Goal: Task Accomplishment & Management: Manage account settings

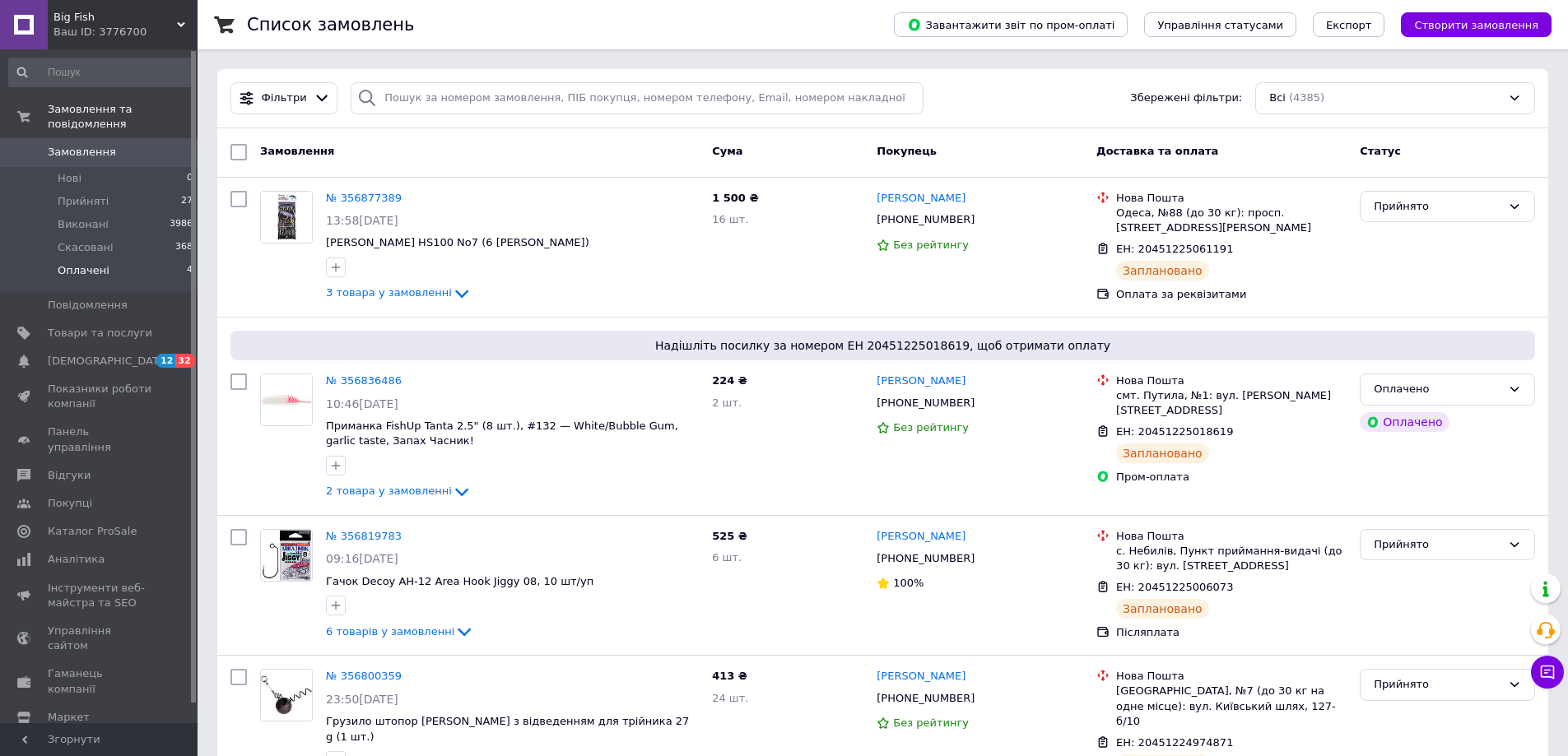
click at [96, 263] on span "Оплачені" at bounding box center [83, 271] width 52 height 15
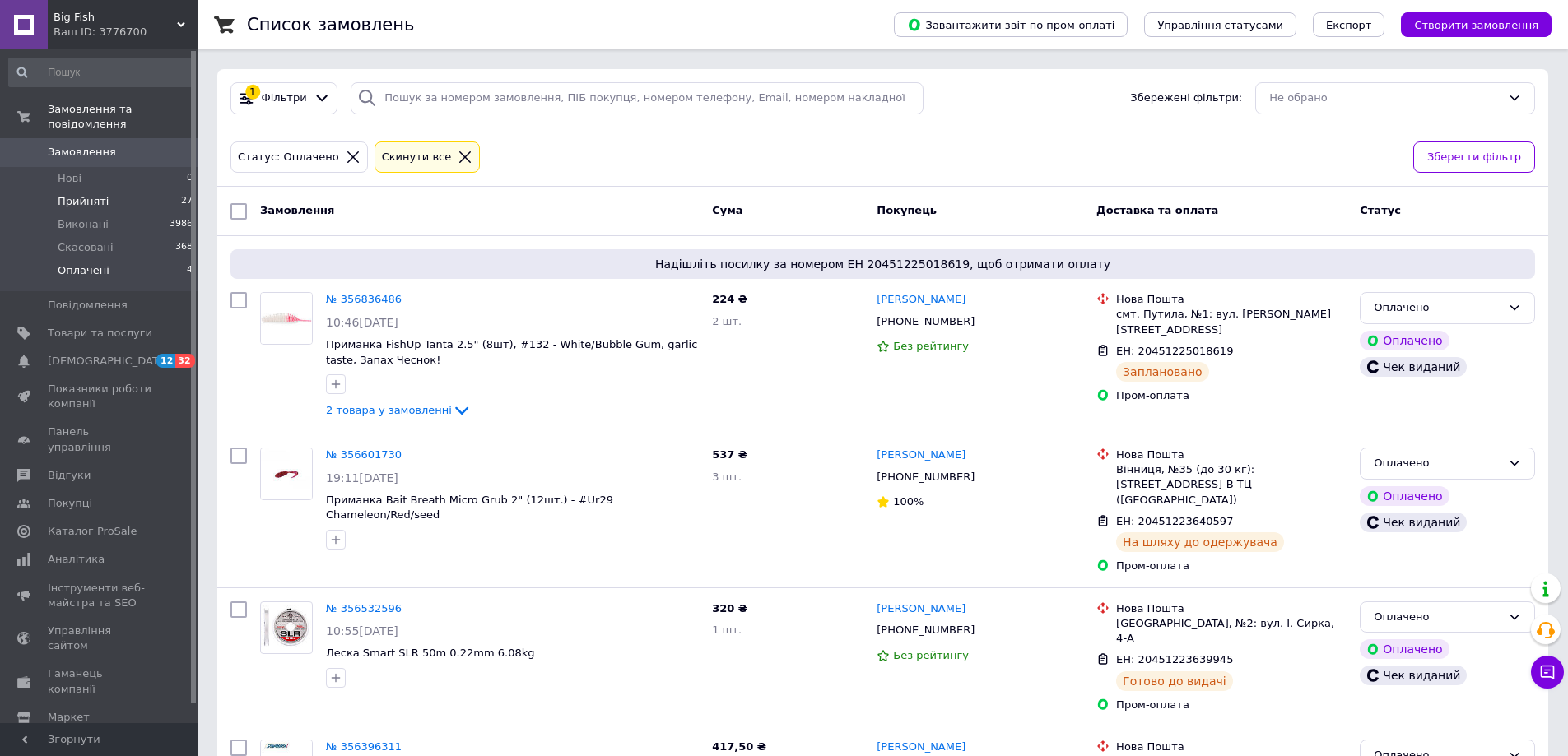
click at [90, 194] on span "Прийняті" at bounding box center [82, 201] width 51 height 15
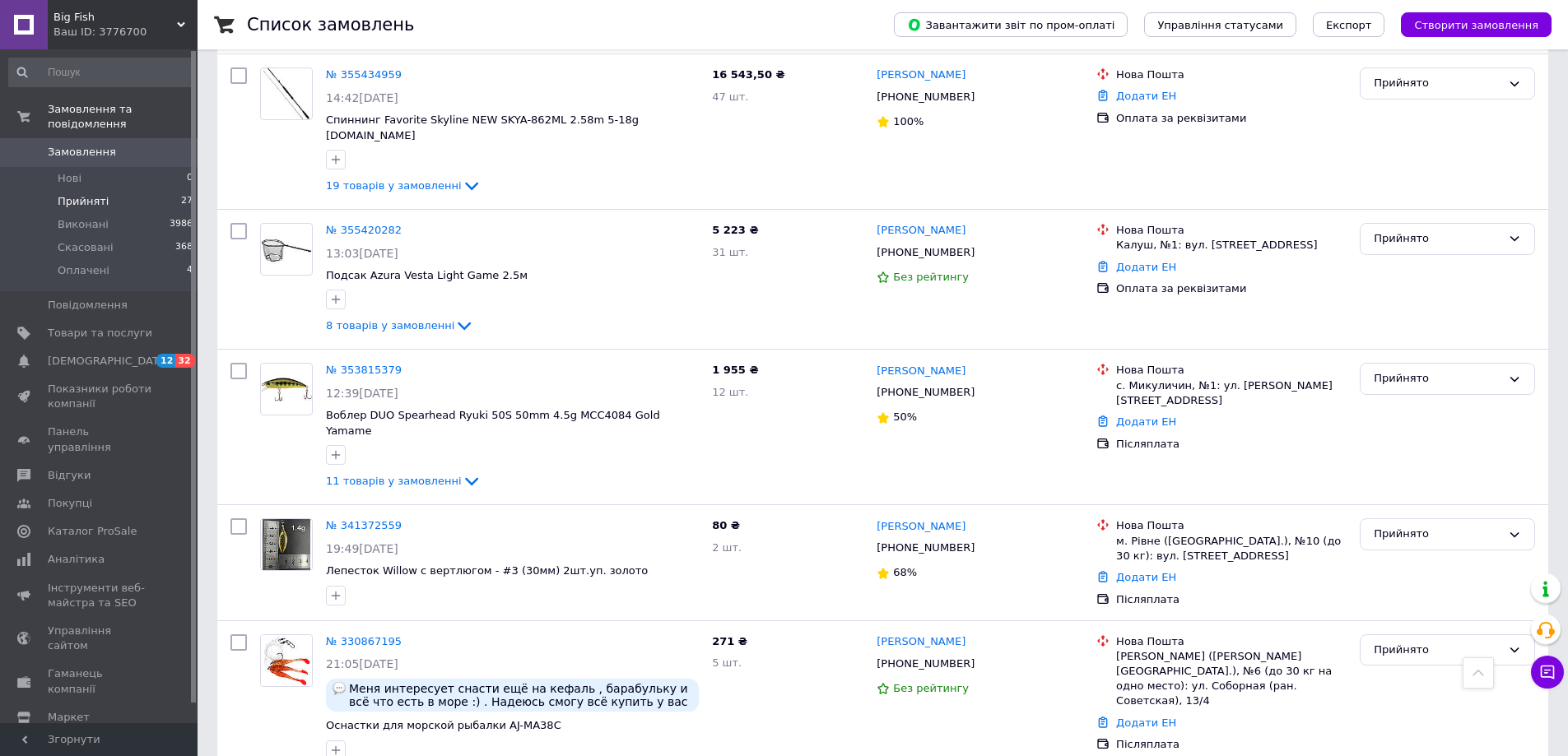
scroll to position [3208, 0]
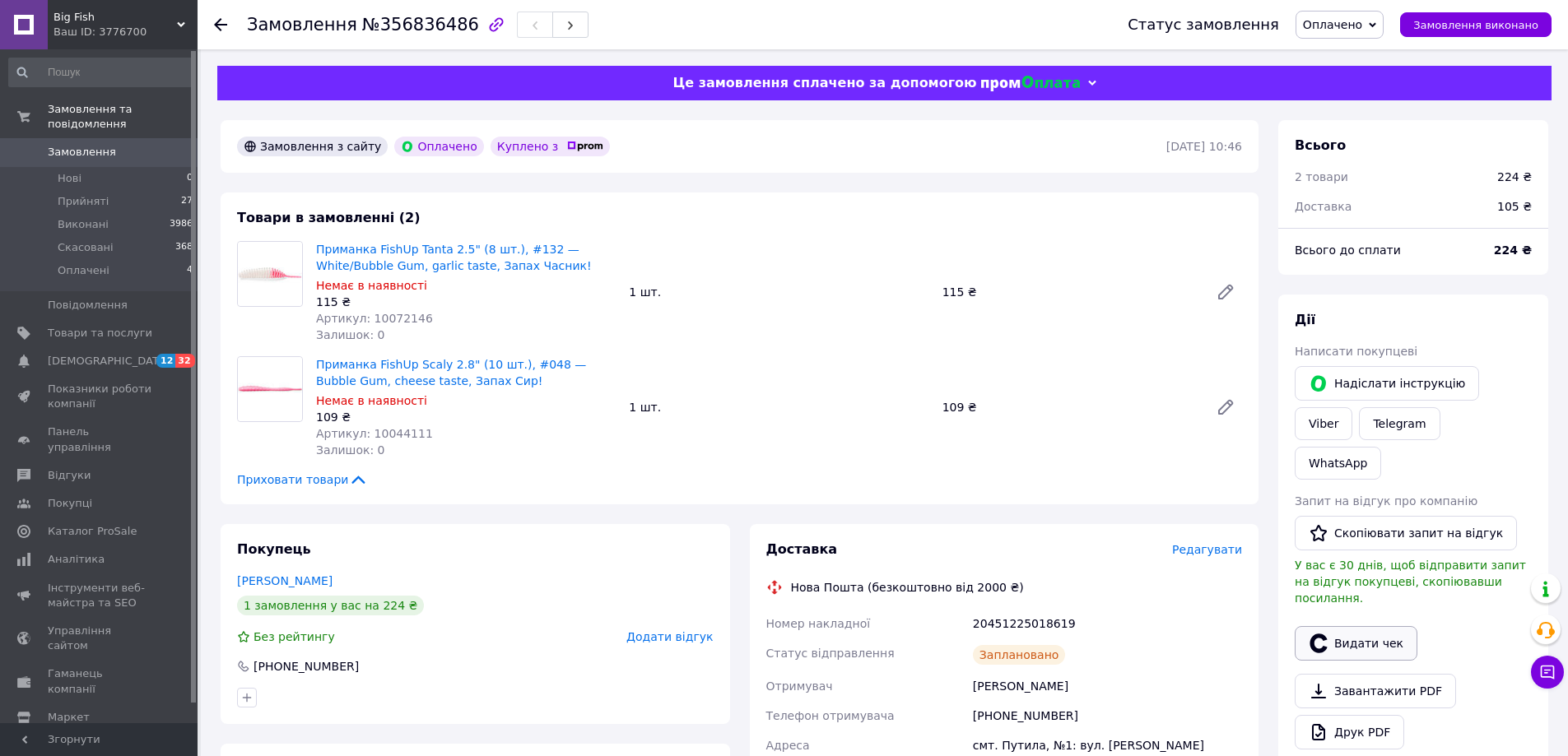
click at [1356, 626] on button "Видати чек" at bounding box center [1356, 643] width 122 height 34
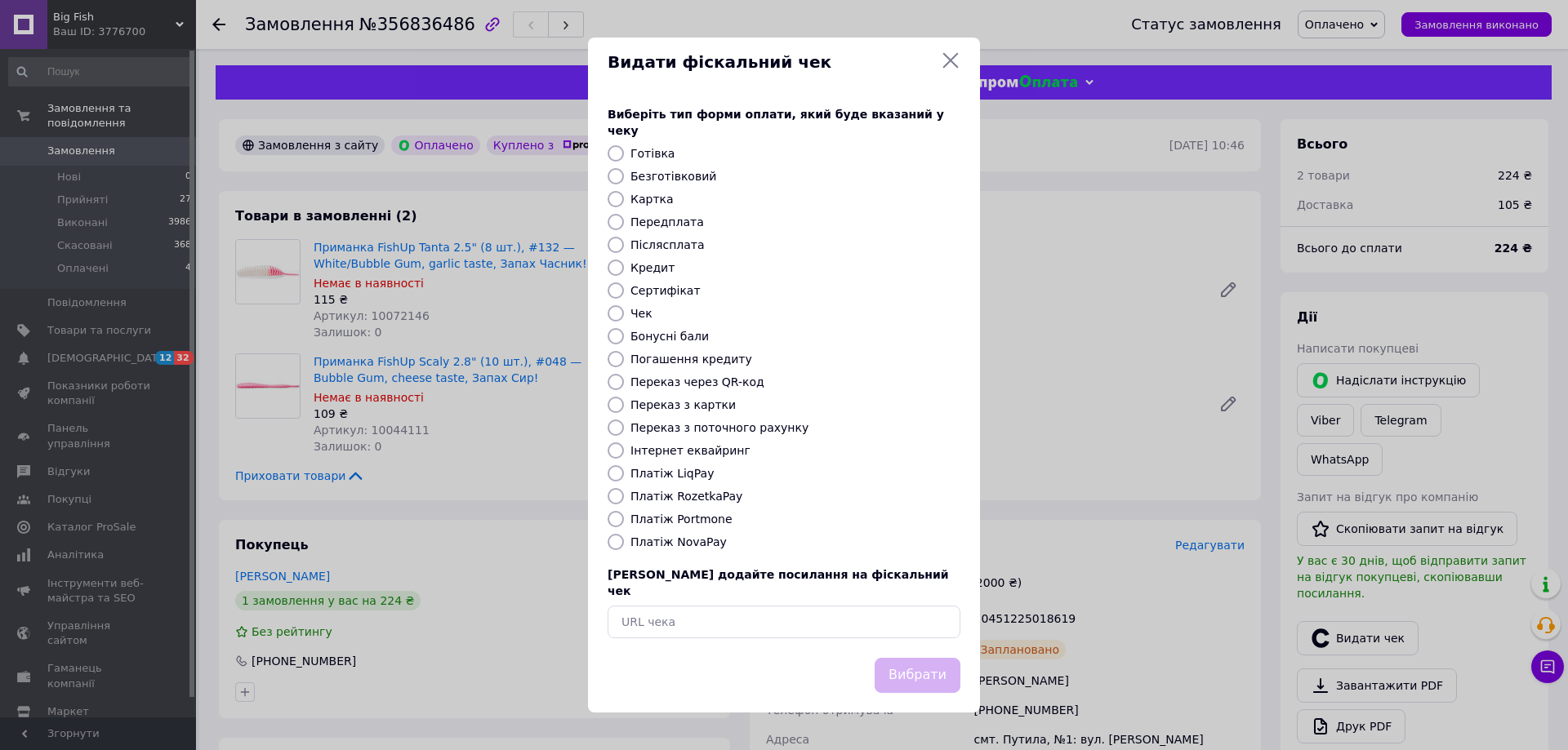
click at [705, 498] on label "Платіж RozetkaPay" at bounding box center [686, 496] width 112 height 13
click at [623, 498] on input "Платіж RozetkaPay" at bounding box center [615, 495] width 16 height 16
radio input "true"
click at [901, 658] on button "Вибрати" at bounding box center [917, 675] width 85 height 35
